Goal: Information Seeking & Learning: Learn about a topic

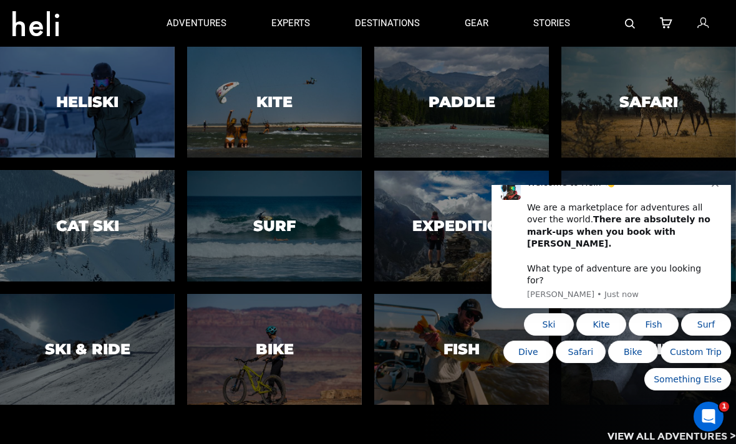
click at [713, 187] on icon "Dismiss notification" at bounding box center [714, 183] width 7 height 7
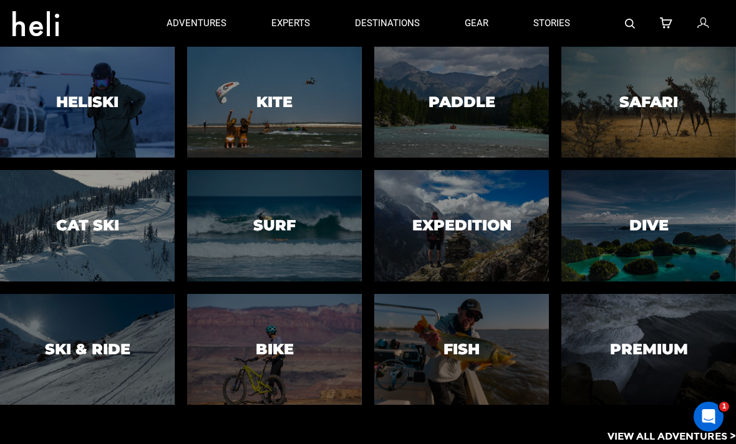
click at [81, 105] on h3 "Heliski" at bounding box center [87, 102] width 62 height 16
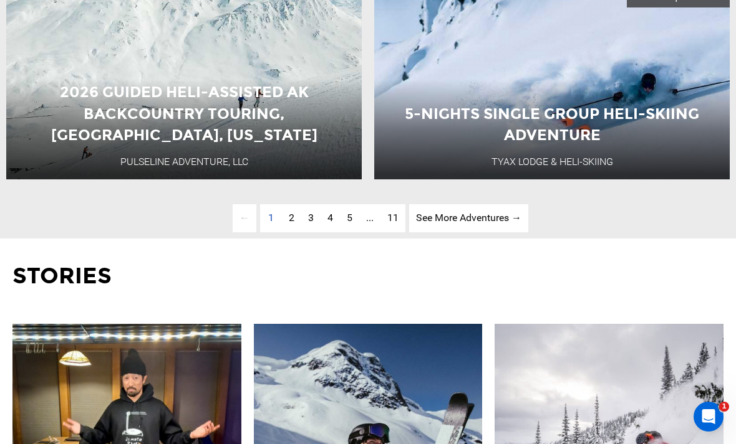
scroll to position [3246, 0]
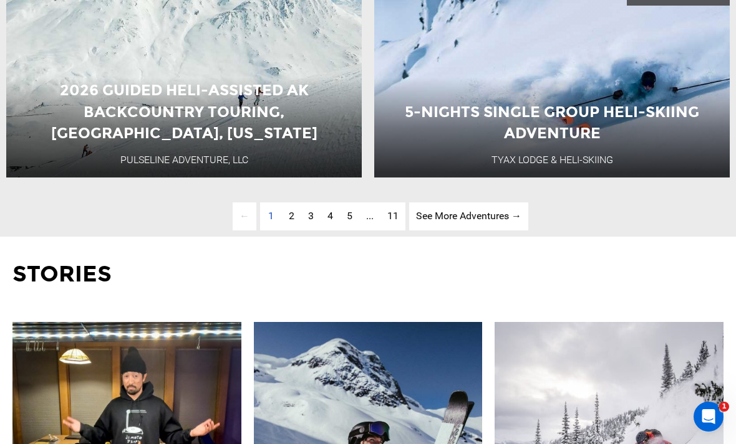
click at [290, 222] on span "2" at bounding box center [292, 216] width 6 height 12
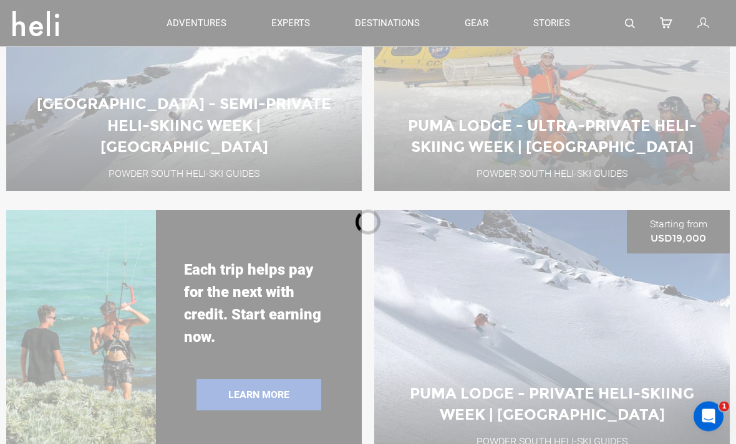
scroll to position [466, 0]
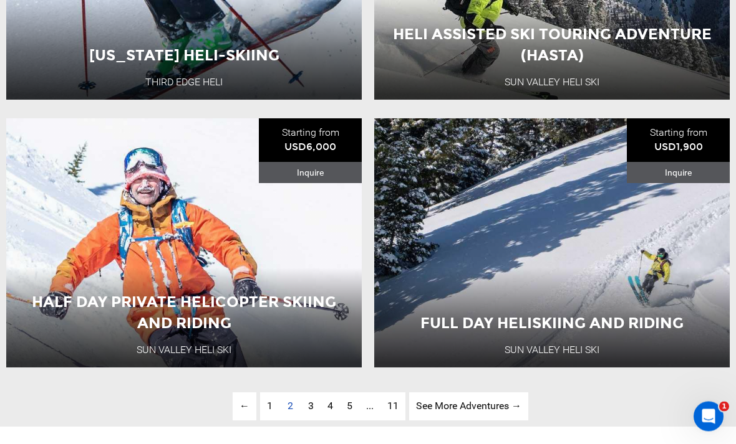
scroll to position [3056, 0]
click at [309, 412] on span "3" at bounding box center [311, 406] width 6 height 12
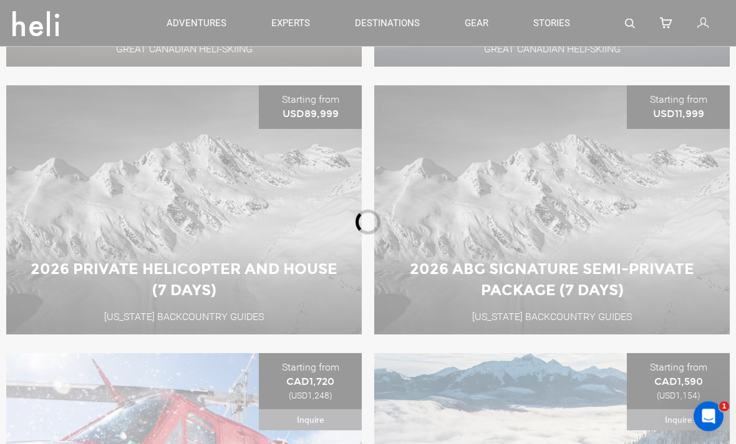
scroll to position [466, 0]
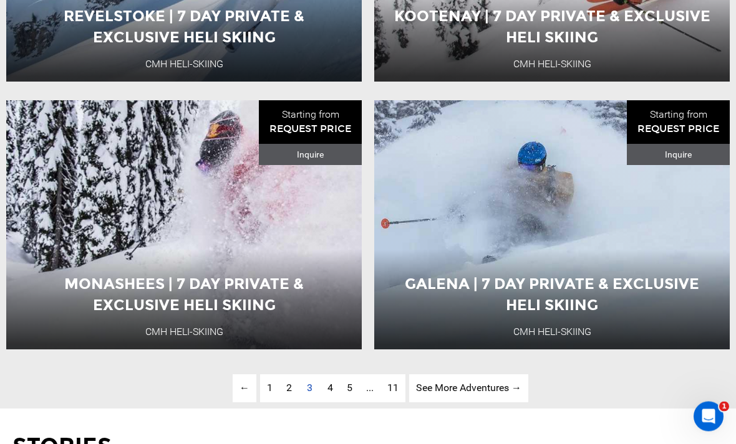
scroll to position [3080, 0]
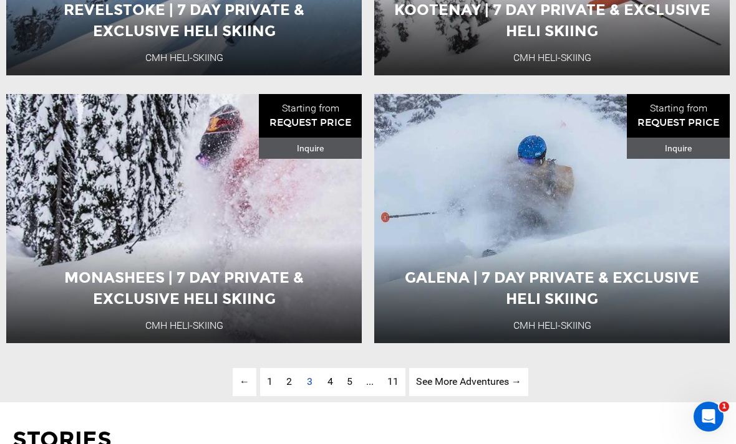
click at [330, 388] on span "4" at bounding box center [330, 382] width 6 height 12
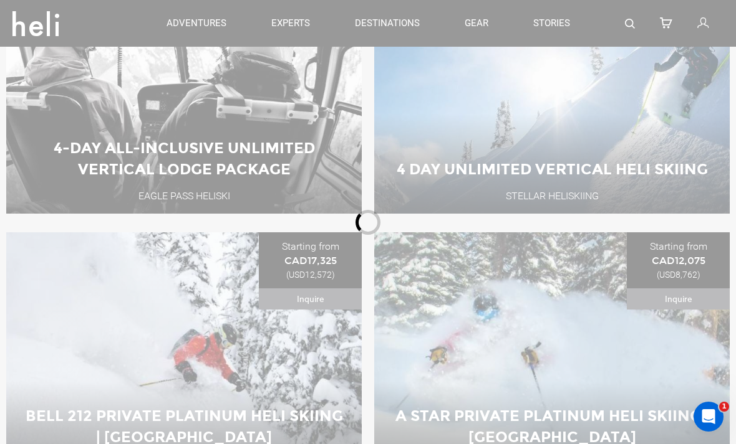
scroll to position [466, 0]
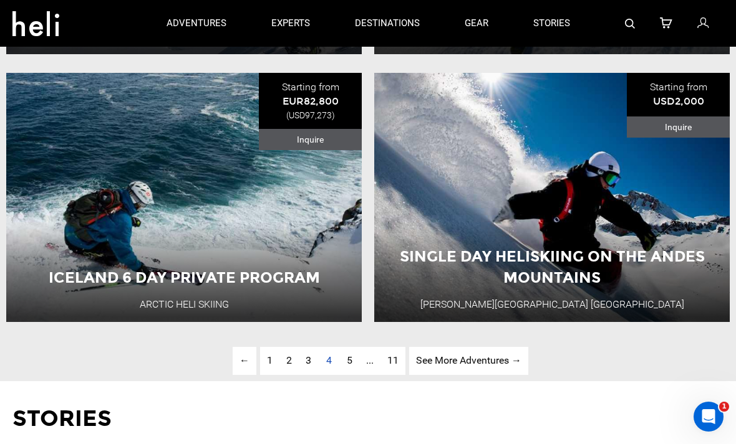
scroll to position [3094, 0]
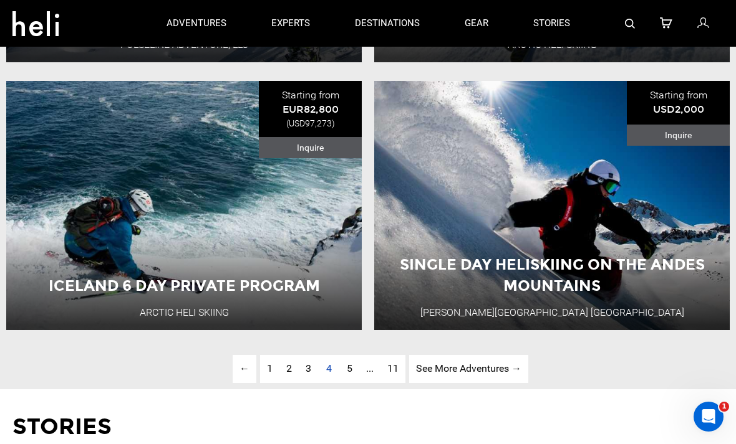
click at [347, 375] on span "5" at bounding box center [350, 369] width 6 height 12
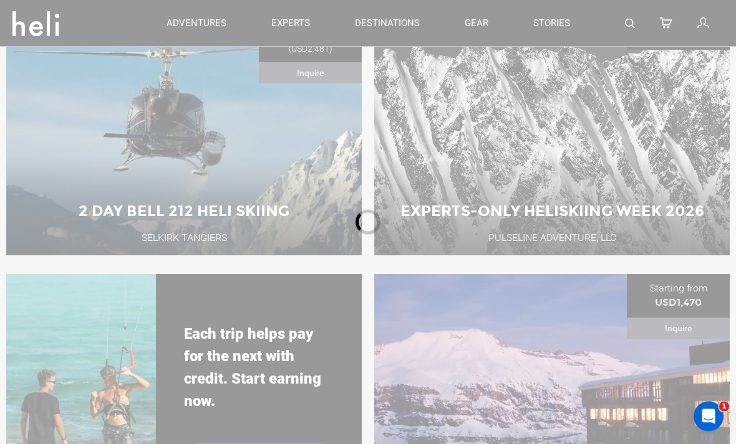
scroll to position [466, 0]
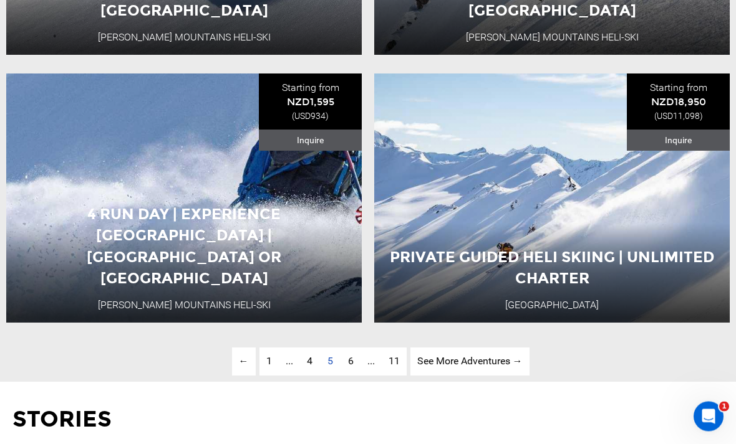
scroll to position [3101, 0]
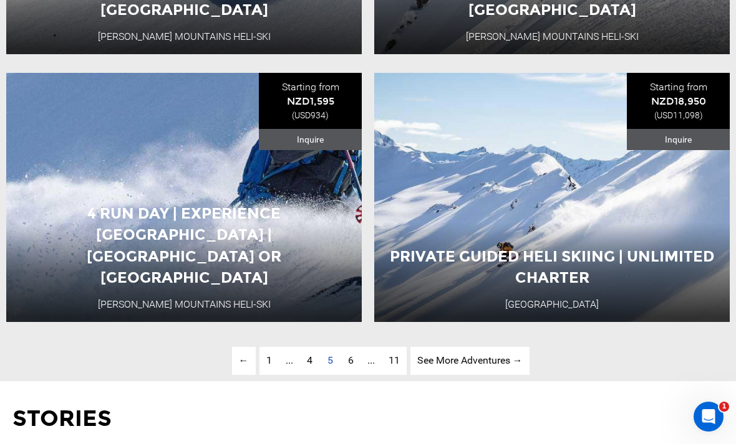
click at [351, 367] on span "6" at bounding box center [351, 361] width 6 height 12
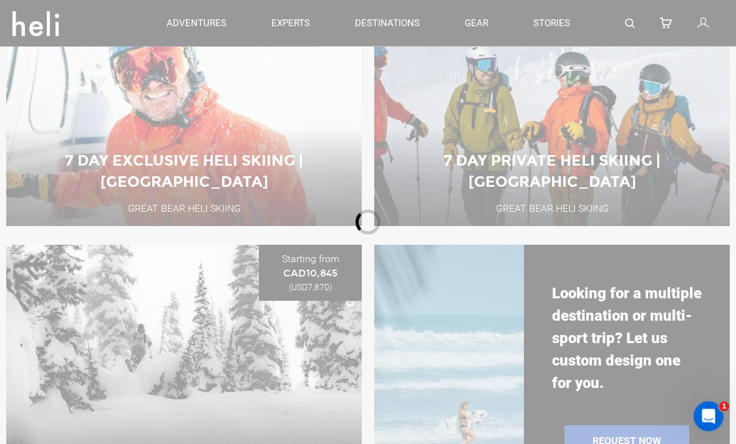
scroll to position [466, 0]
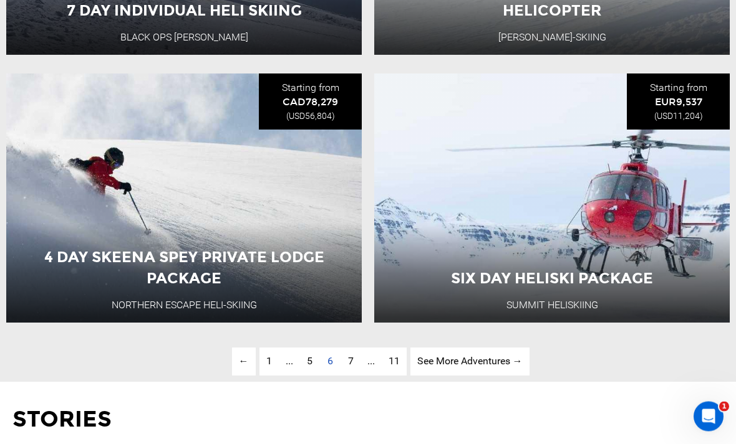
scroll to position [3125, 0]
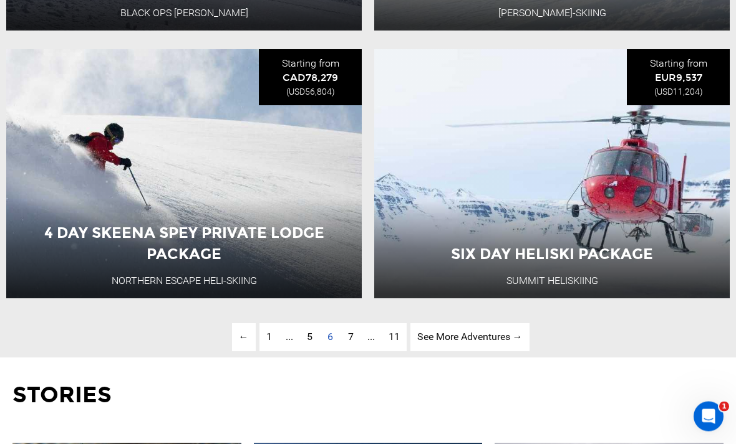
click at [353, 352] on link "page 7" at bounding box center [350, 338] width 19 height 28
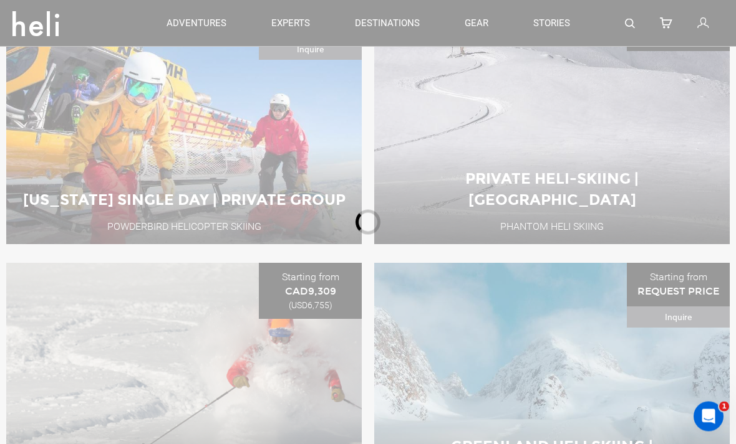
scroll to position [466, 0]
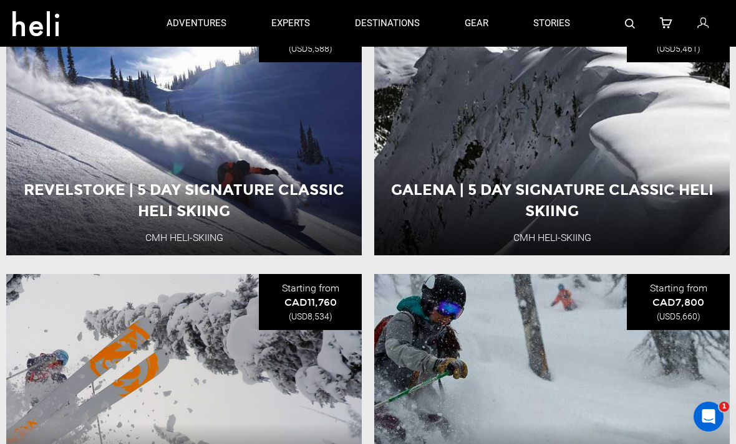
scroll to position [754, 0]
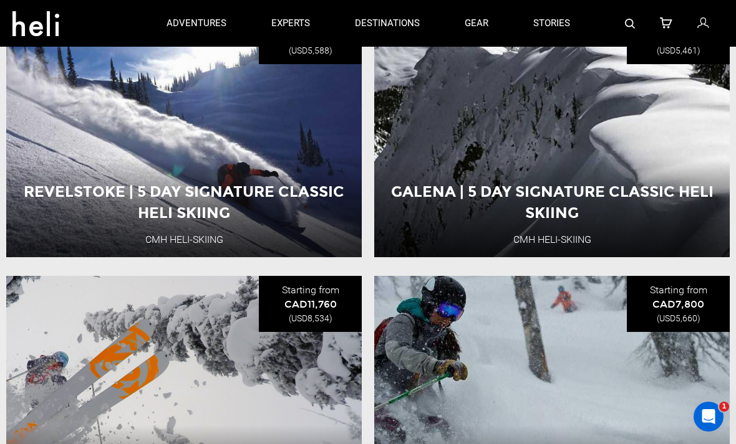
click at [164, 229] on button "View Adventure" at bounding box center [184, 213] width 125 height 31
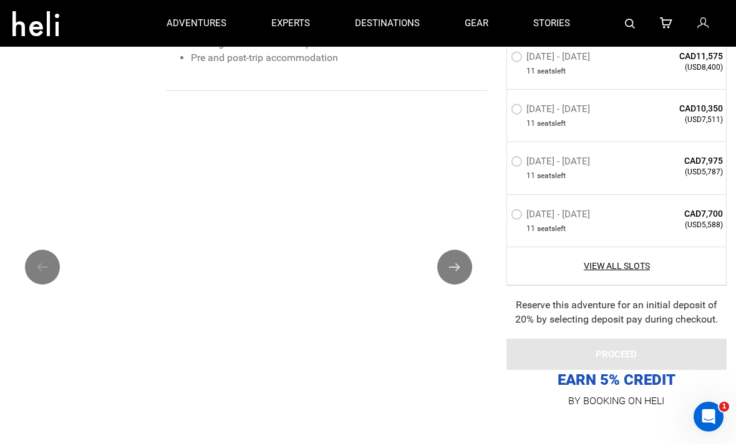
scroll to position [2162, 0]
